Goal: Find contact information: Find contact information

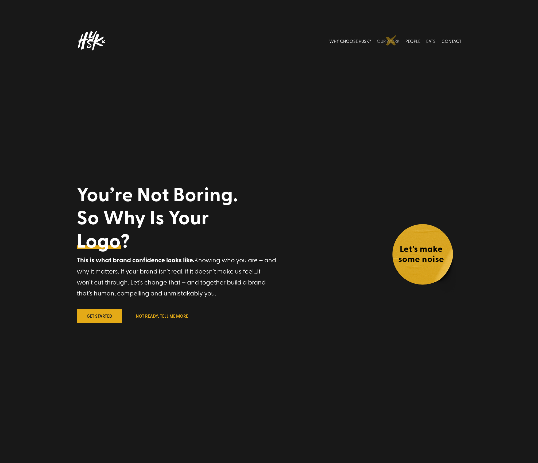
click at [391, 40] on link "OUR WORK" at bounding box center [388, 41] width 23 height 24
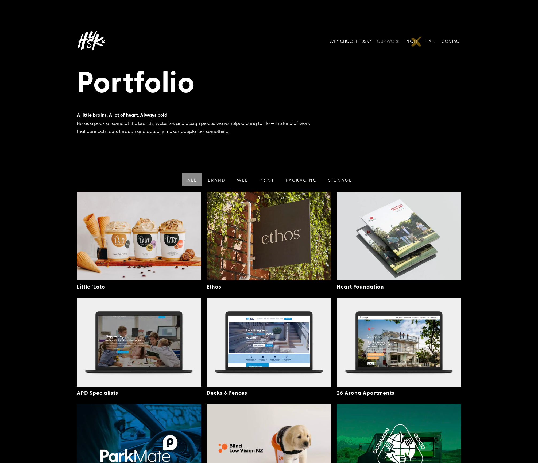
click at [417, 41] on link "PEOPLE" at bounding box center [413, 41] width 15 height 24
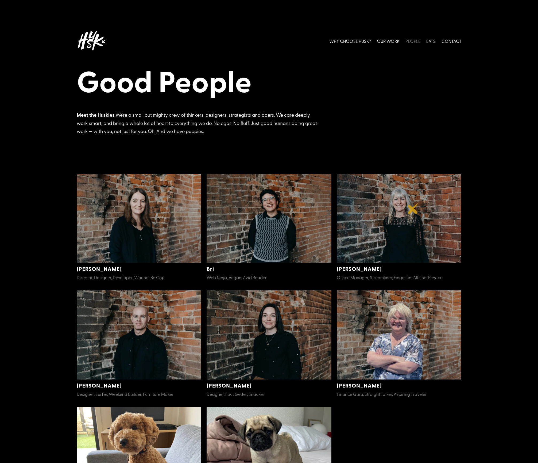
click at [413, 208] on img at bounding box center [399, 218] width 125 height 89
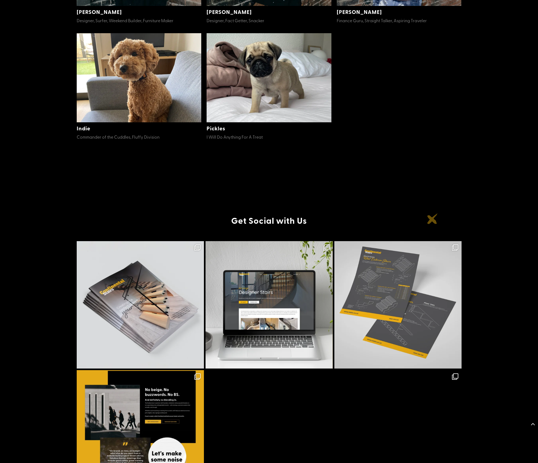
scroll to position [637, 0]
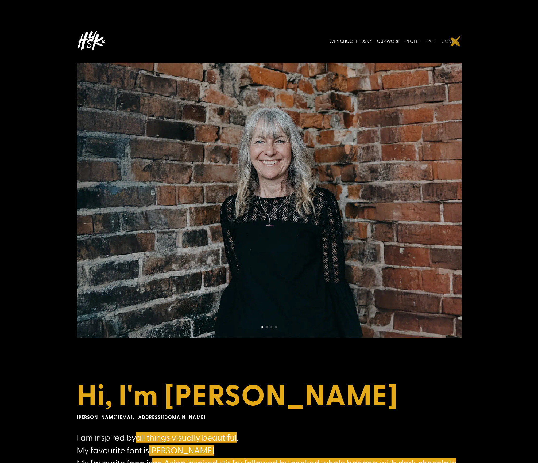
click at [456, 41] on link "CONTACT" at bounding box center [452, 41] width 20 height 24
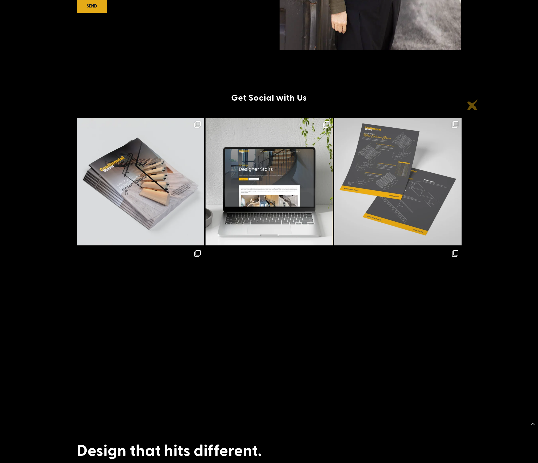
scroll to position [761, 0]
